Goal: Task Accomplishment & Management: Manage account settings

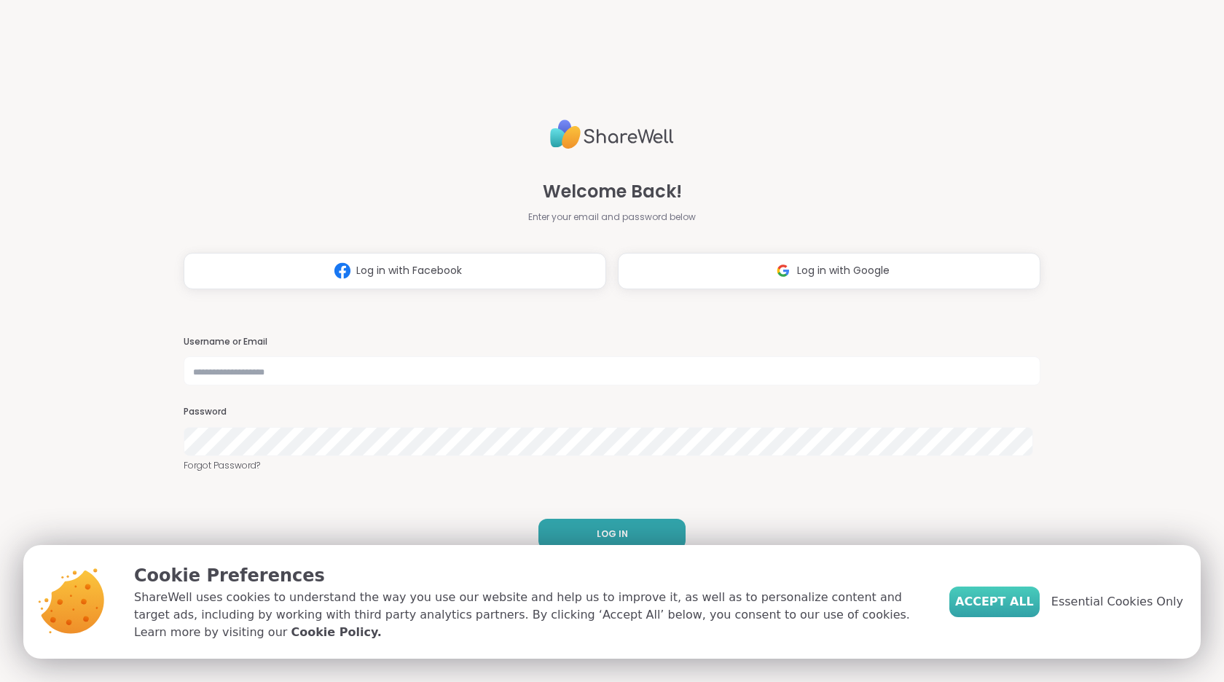
click at [1008, 610] on span "Accept All" at bounding box center [994, 601] width 79 height 17
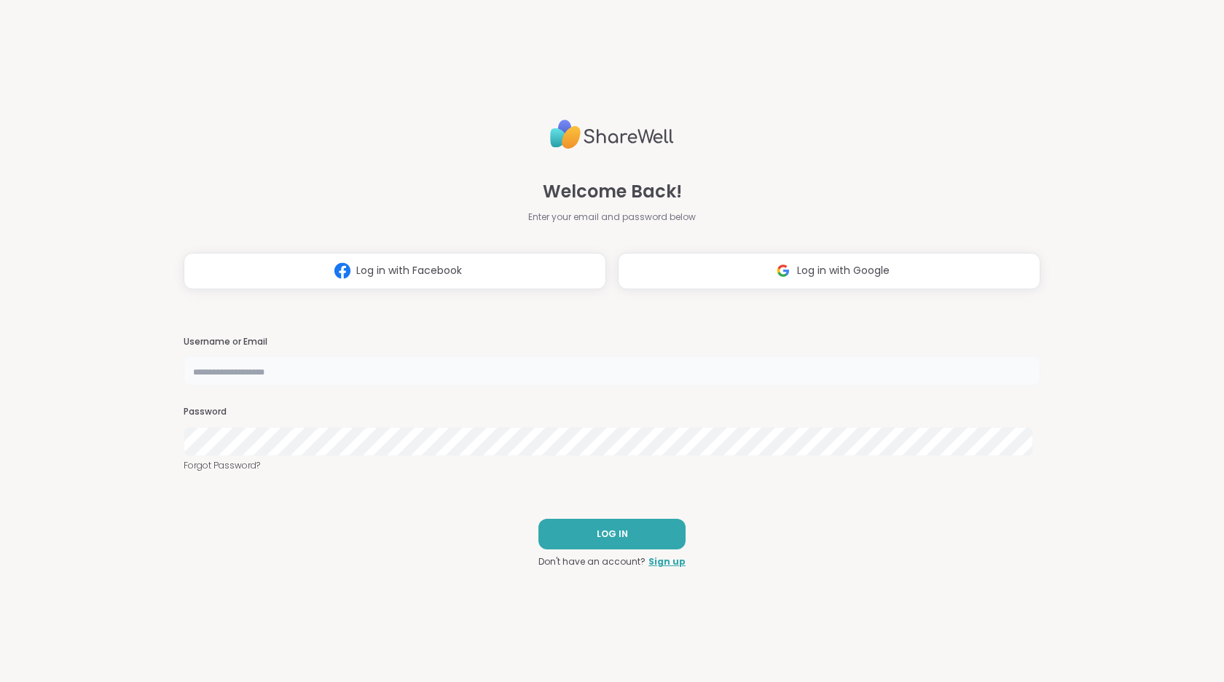
click at [609, 369] on input "text" at bounding box center [612, 370] width 857 height 29
type input "**********"
click at [604, 535] on span "LOG IN" at bounding box center [612, 533] width 31 height 13
